Goal: Find specific page/section: Find specific page/section

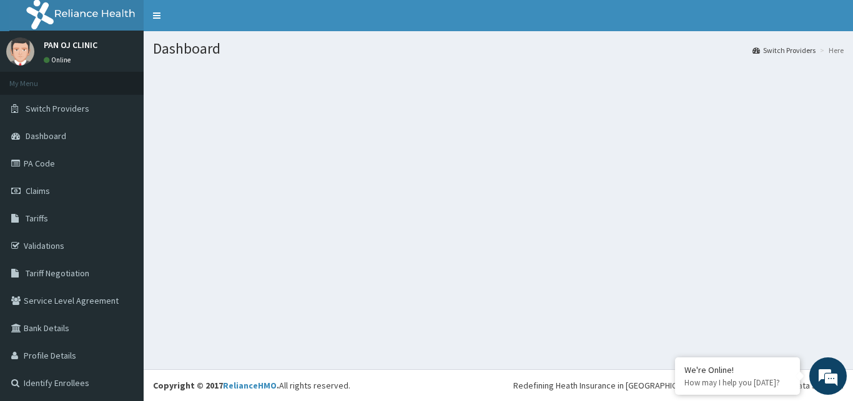
click at [426, 187] on section at bounding box center [498, 135] width 709 height 156
click at [426, 191] on section at bounding box center [498, 135] width 709 height 156
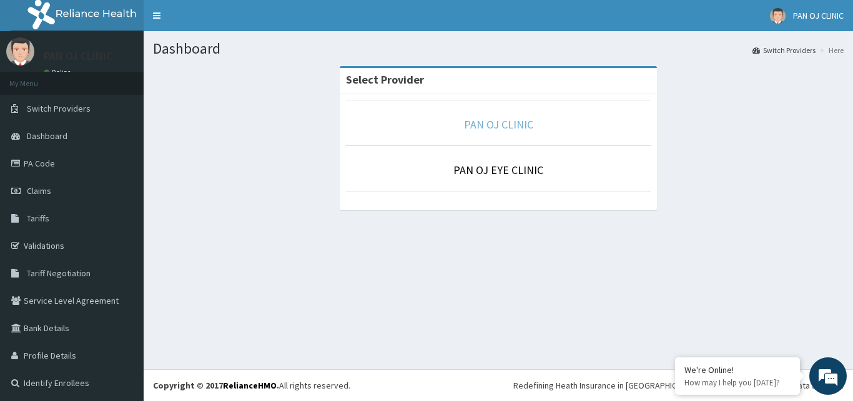
click at [489, 120] on link "PAN OJ CLINIC" at bounding box center [498, 124] width 69 height 14
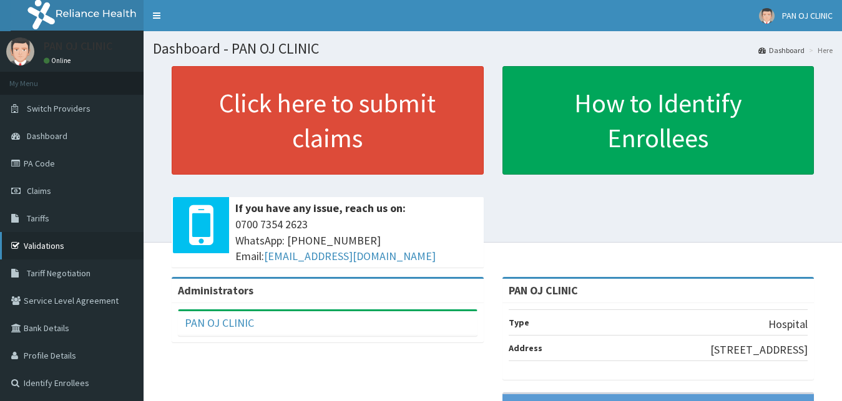
click at [42, 246] on link "Validations" at bounding box center [72, 245] width 144 height 27
